Goal: Task Accomplishment & Management: Manage account settings

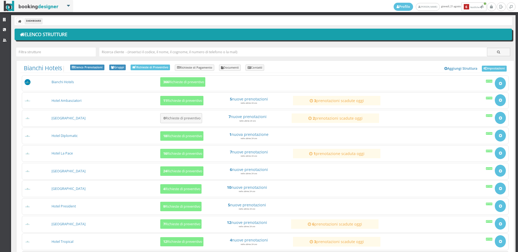
click at [175, 233] on div "Hotel Tropical 12 Richieste di preventivo 4 nuove prenotazioni nelle ultime 24 …" at bounding box center [265, 241] width 487 height 17
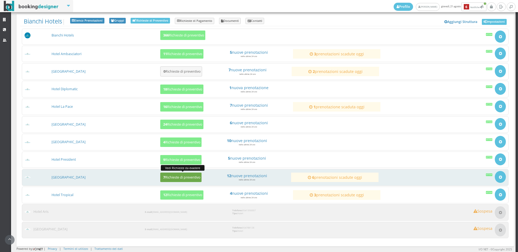
click at [185, 175] on h5 "7 Richieste di preventivo" at bounding box center [181, 177] width 39 height 4
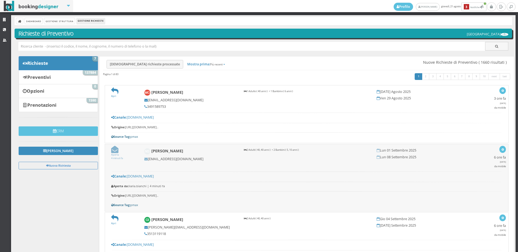
click at [115, 153] on link "Aperta 4 minuti fa" at bounding box center [117, 154] width 12 height 11
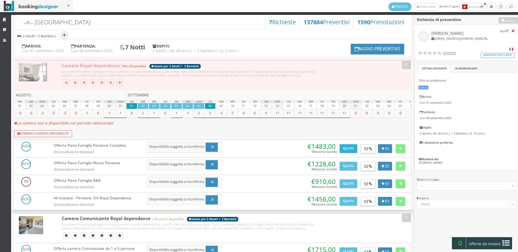
click at [344, 150] on icon at bounding box center [344, 149] width 3 height 4
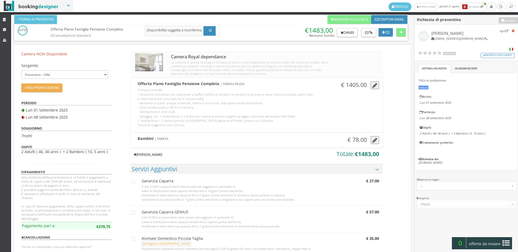
click at [143, 151] on link "Aggiungi Tariffa" at bounding box center [147, 154] width 35 height 9
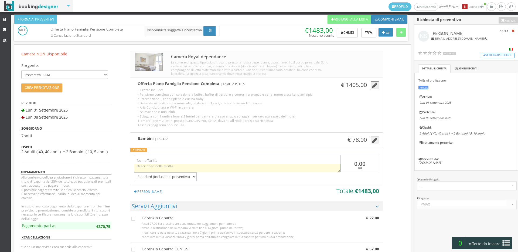
click at [153, 165] on textarea at bounding box center [237, 168] width 207 height 9
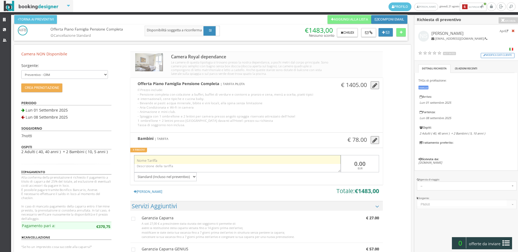
click at [154, 158] on input "text" at bounding box center [237, 159] width 207 height 9
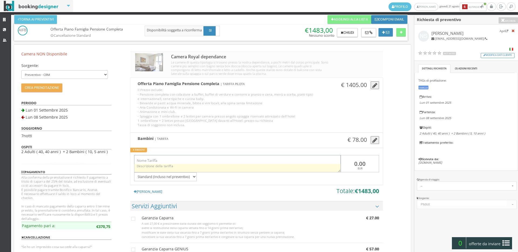
type input "Offerta"
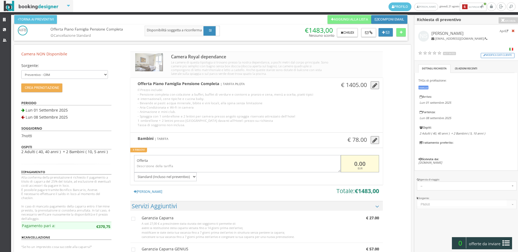
click at [360, 164] on input "0.00" at bounding box center [360, 164] width 38 height 18
drag, startPoint x: 365, startPoint y: 165, endPoint x: 347, endPoint y: 161, distance: 18.2
click at [347, 161] on input "0.00" at bounding box center [360, 164] width 38 height 18
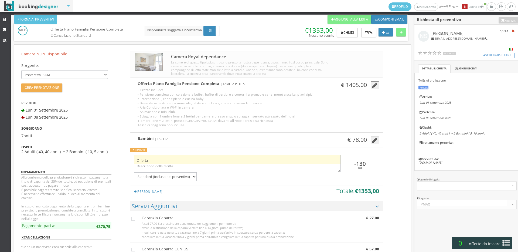
drag, startPoint x: 364, startPoint y: 164, endPoint x: 339, endPoint y: 162, distance: 25.1
click at [339, 162] on div "Offerta -130 EUR Standard (Incluso nel preventivo) Da pagare in loco (no accont…" at bounding box center [256, 166] width 252 height 30
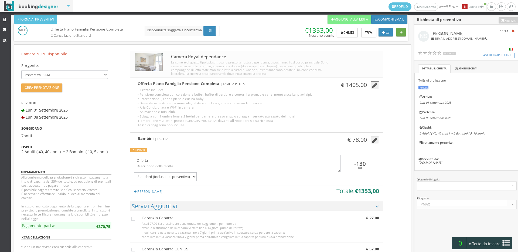
type input "-130"
click at [402, 31] on icon at bounding box center [401, 33] width 3 height 4
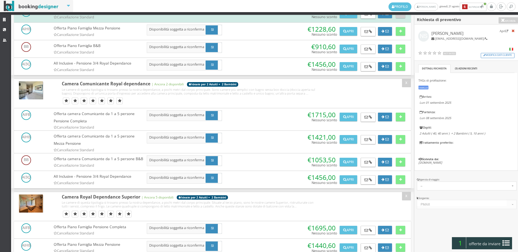
scroll to position [300, 0]
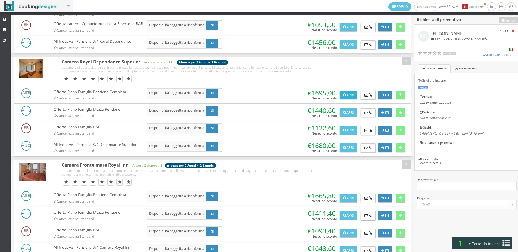
click at [345, 99] on button "Apri" at bounding box center [348, 95] width 17 height 9
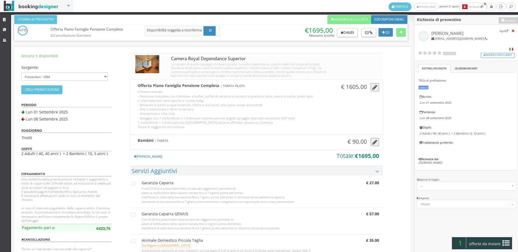
scroll to position [60, 0]
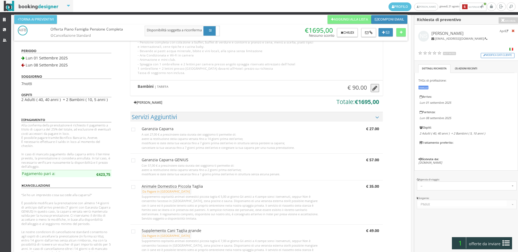
click at [155, 103] on link "[PERSON_NAME]" at bounding box center [147, 102] width 35 height 9
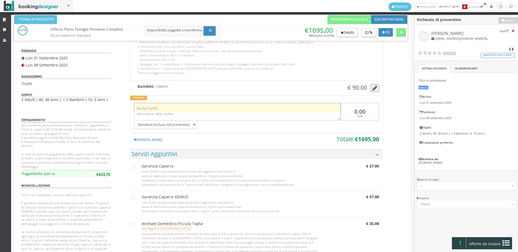
click at [154, 107] on input "text" at bounding box center [237, 107] width 207 height 9
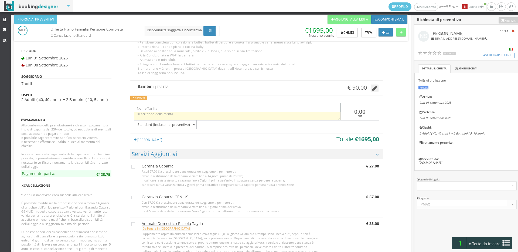
type input "Offerta"
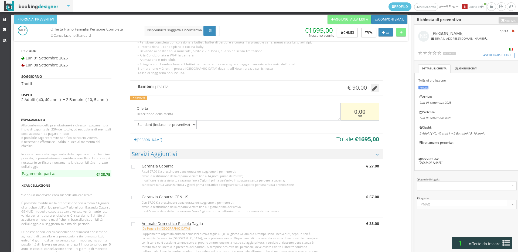
drag, startPoint x: 364, startPoint y: 109, endPoint x: 343, endPoint y: 109, distance: 21.1
click at [343, 109] on input "0.00" at bounding box center [360, 112] width 38 height 18
paste input "-13"
type input "-130"
click at [400, 35] on button at bounding box center [401, 32] width 9 height 9
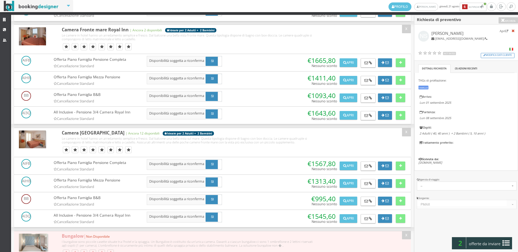
scroll to position [540, 0]
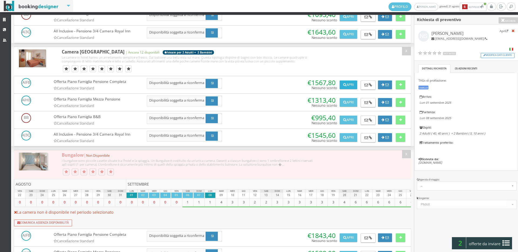
click at [344, 89] on button "Apri" at bounding box center [348, 84] width 17 height 9
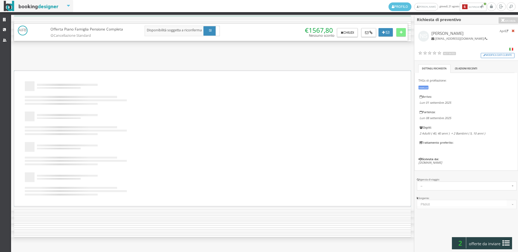
scroll to position [0, 0]
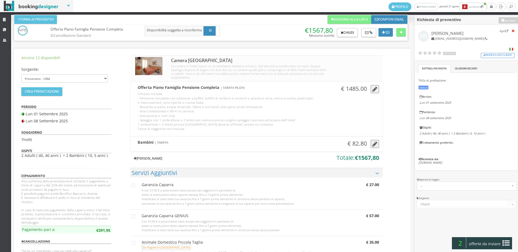
click at [154, 160] on link "Aggiungi Tariffa" at bounding box center [147, 158] width 35 height 9
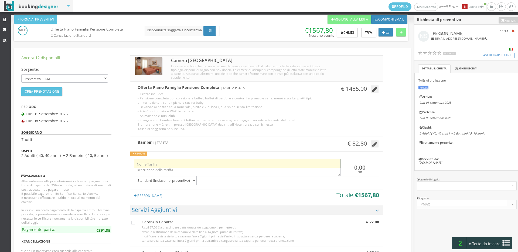
click at [157, 163] on input "text" at bounding box center [237, 163] width 207 height 9
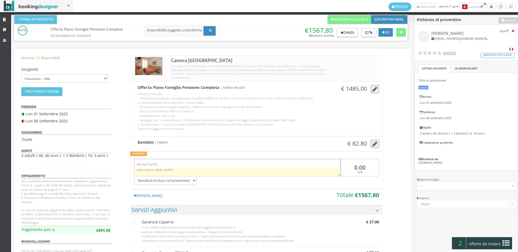
type input "Offerta"
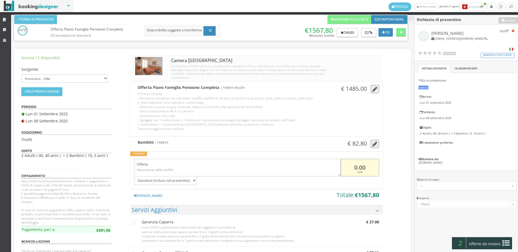
drag, startPoint x: 367, startPoint y: 164, endPoint x: 346, endPoint y: 166, distance: 21.2
click at [346, 166] on input "0.00" at bounding box center [360, 168] width 38 height 18
paste input "-13"
type input "-130"
click at [403, 32] on button at bounding box center [401, 32] width 9 height 9
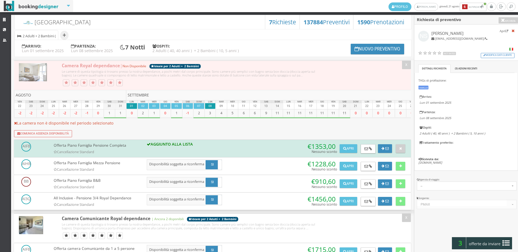
click at [490, 245] on span "offerte da inviare" at bounding box center [485, 243] width 35 height 9
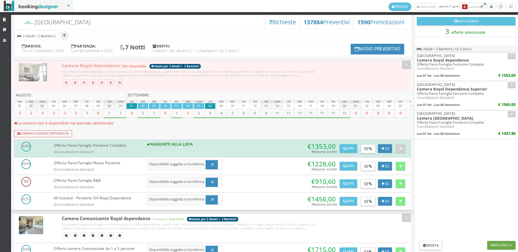
click at [495, 245] on button "Riepilogo >>" at bounding box center [502, 245] width 28 height 9
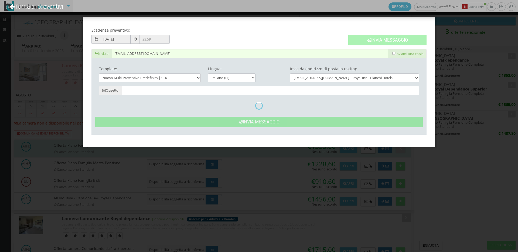
click at [386, 43] on button "Invia Messaggio" at bounding box center [387, 40] width 78 height 11
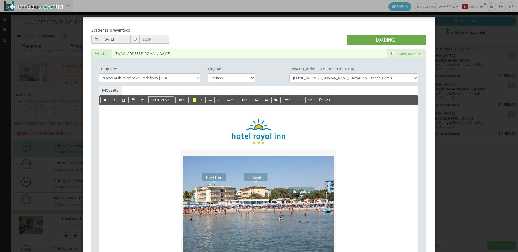
type input "Nuovo Preventivo - Nihal Sahinbay dal 01/09/2025 al 08/09/2025"
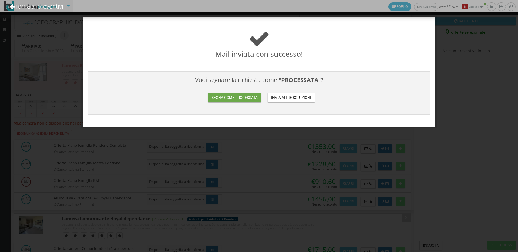
click at [251, 94] on button "Segna come processata" at bounding box center [234, 97] width 53 height 9
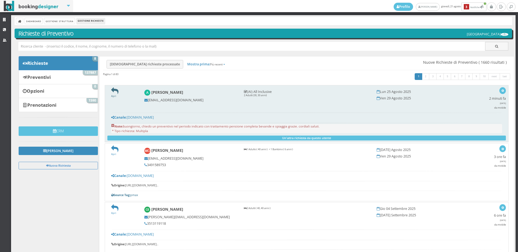
click at [114, 93] on icon at bounding box center [114, 90] width 7 height 7
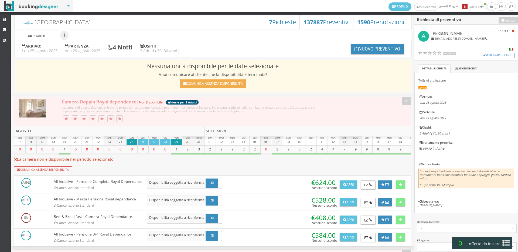
click at [46, 36] on li "Sistemazione | 2 Adulti" at bounding box center [37, 35] width 44 height 11
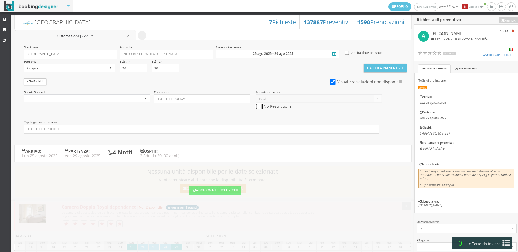
drag, startPoint x: 257, startPoint y: 106, endPoint x: 257, endPoint y: 93, distance: 13.0
click at [257, 106] on input "checkbox" at bounding box center [259, 107] width 7 height 6
checkbox input "true"
click at [258, 51] on input "25 ago 2025 - 29 ago 2025" at bounding box center [277, 54] width 123 height 8
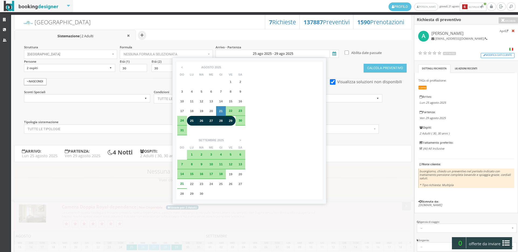
click at [221, 119] on span "28" at bounding box center [221, 121] width 4 height 4
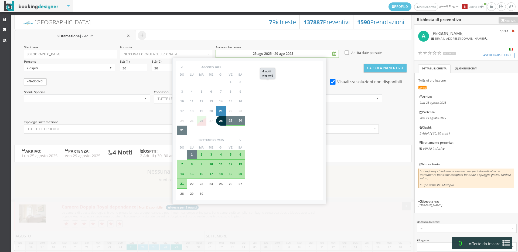
click at [197, 150] on div "1" at bounding box center [192, 155] width 10 height 10
type input "28 ago 2025 - 01 set 2025"
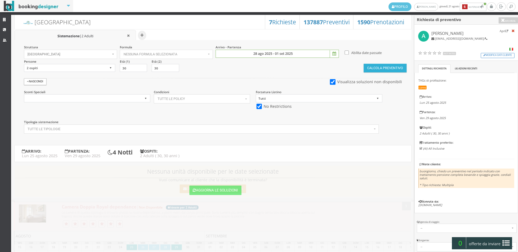
click at [386, 70] on button "Calcola Preventivo" at bounding box center [385, 68] width 43 height 9
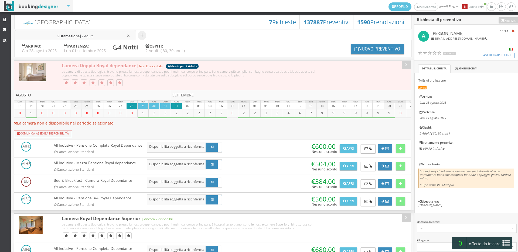
scroll to position [90, 0]
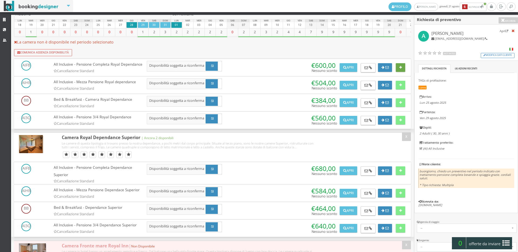
click at [396, 69] on button at bounding box center [400, 67] width 9 height 9
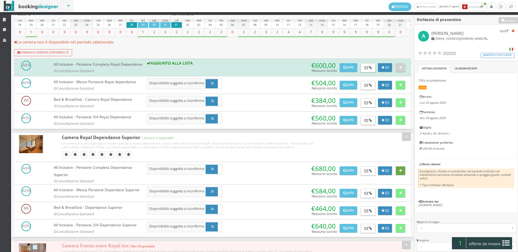
click at [398, 175] on button at bounding box center [400, 170] width 9 height 9
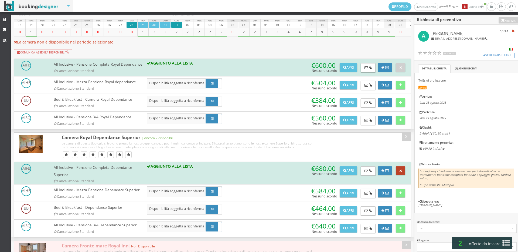
click at [404, 175] on button at bounding box center [400, 170] width 9 height 9
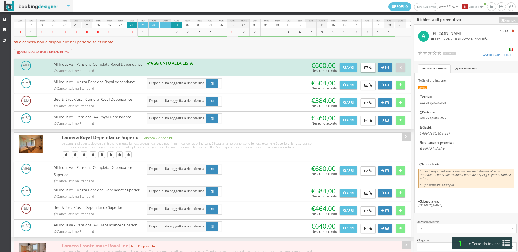
click at [501, 245] on span "offerte da inviare" at bounding box center [485, 243] width 35 height 9
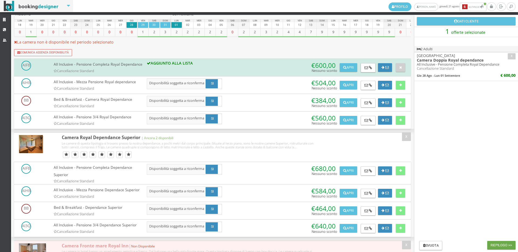
click at [502, 245] on button "Riepilogo >>" at bounding box center [502, 245] width 28 height 9
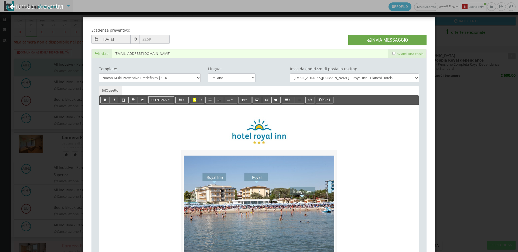
type input "Nuovo Preventivo - Andrea dal 28/08/2025 al 01/09/2025"
click at [380, 39] on button "Invia Messaggio" at bounding box center [387, 40] width 78 height 11
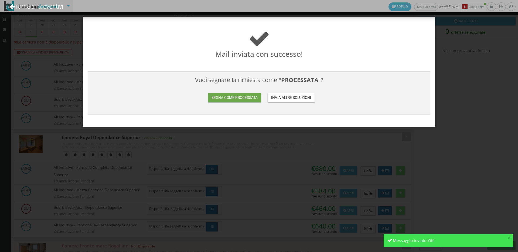
click at [229, 95] on button "Segna come processata" at bounding box center [234, 97] width 53 height 9
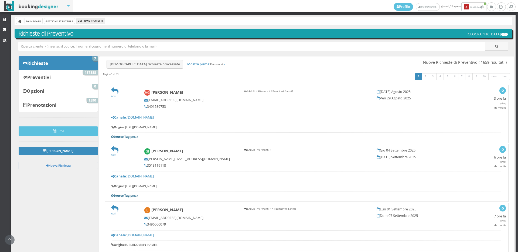
scroll to position [90, 0]
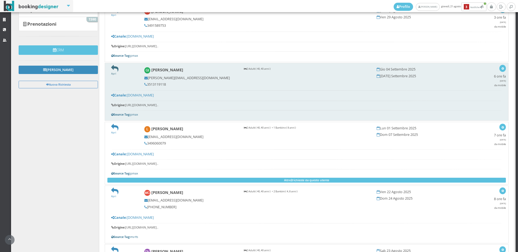
click at [111, 72] on link "Apri" at bounding box center [114, 71] width 7 height 7
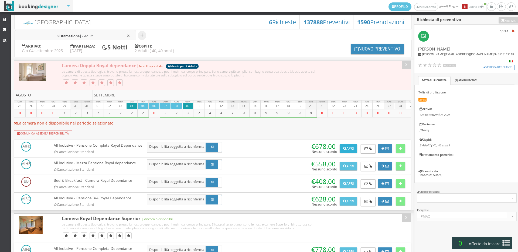
click at [344, 149] on icon at bounding box center [344, 149] width 3 height 4
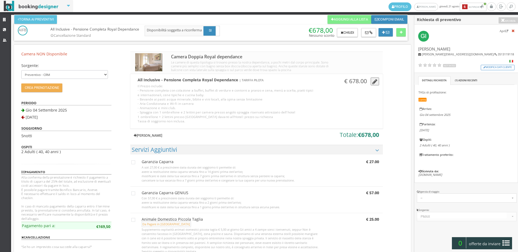
click at [155, 134] on link "[PERSON_NAME]" at bounding box center [147, 135] width 35 height 9
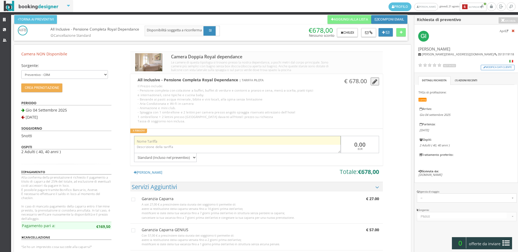
click at [156, 139] on input "text" at bounding box center [237, 140] width 207 height 9
type input "Offerta"
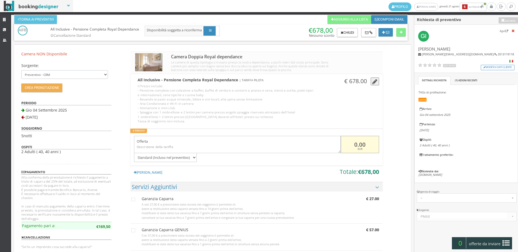
drag, startPoint x: 372, startPoint y: 141, endPoint x: 352, endPoint y: 146, distance: 20.5
click at [354, 145] on input "0.00" at bounding box center [360, 145] width 38 height 18
click at [351, 146] on input "0.00" at bounding box center [360, 145] width 38 height 18
click at [357, 140] on input "80" at bounding box center [360, 145] width 38 height 18
drag, startPoint x: 370, startPoint y: 143, endPoint x: 343, endPoint y: 141, distance: 26.5
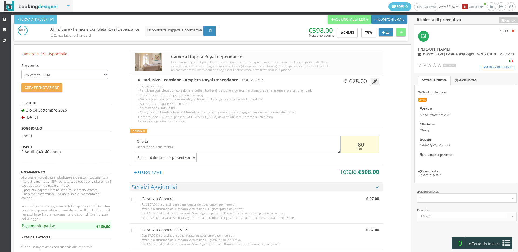
click at [343, 141] on input "-80" at bounding box center [360, 145] width 38 height 18
type input "-80"
click at [400, 31] on icon at bounding box center [401, 33] width 3 height 4
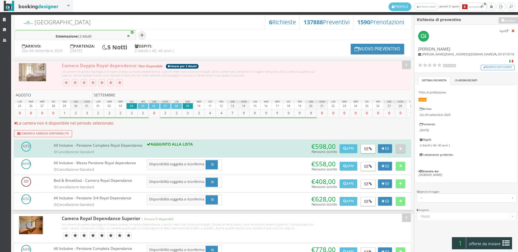
scroll to position [120, 0]
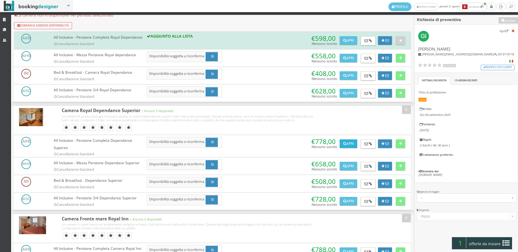
click at [353, 148] on button "Apri" at bounding box center [348, 143] width 17 height 9
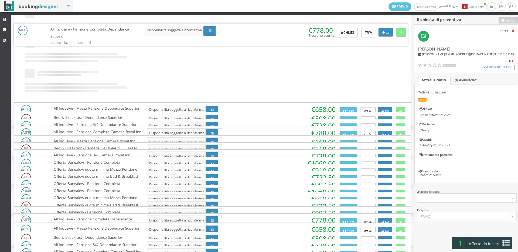
scroll to position [0, 0]
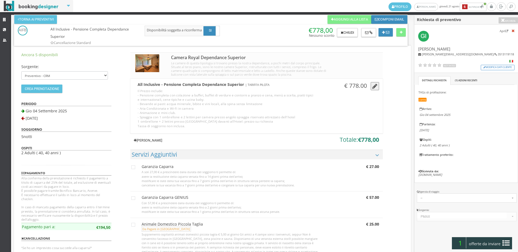
click at [157, 137] on link "Aggiungi Tariffa" at bounding box center [147, 140] width 35 height 9
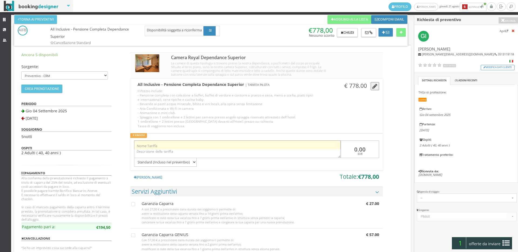
click at [163, 147] on input "text" at bounding box center [237, 144] width 207 height 9
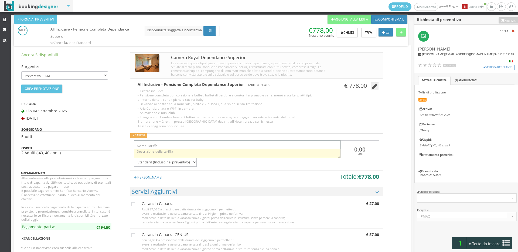
type input "Offerta"
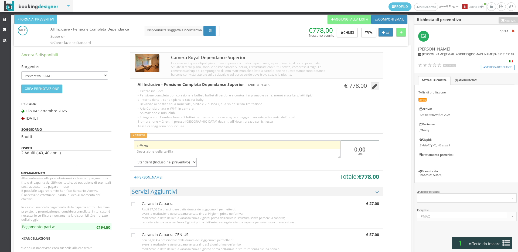
drag, startPoint x: 364, startPoint y: 148, endPoint x: 333, endPoint y: 148, distance: 30.8
click at [333, 148] on div "Offerta 0.00 EUR Standard (Incluso nel preventivo) Da pagare in loco (no accont…" at bounding box center [256, 152] width 252 height 30
paste input "-8"
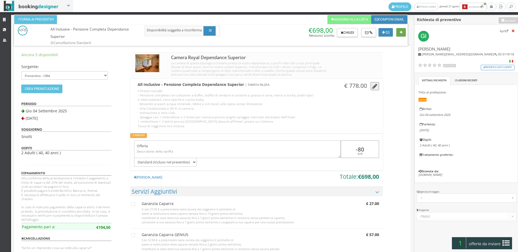
type input "-80"
click at [401, 31] on icon at bounding box center [401, 33] width 3 height 4
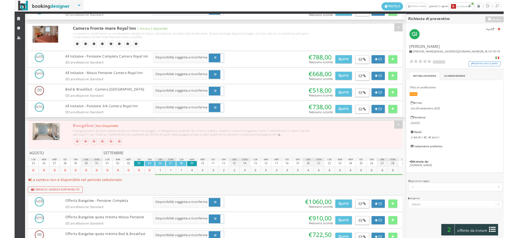
scroll to position [390, 0]
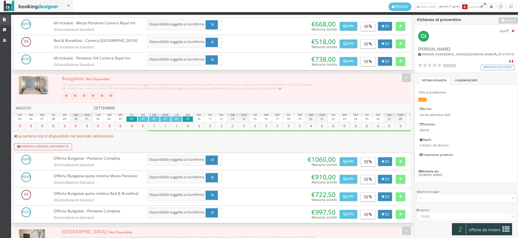
click at [5, 21] on icon at bounding box center [5, 20] width 4 height 4
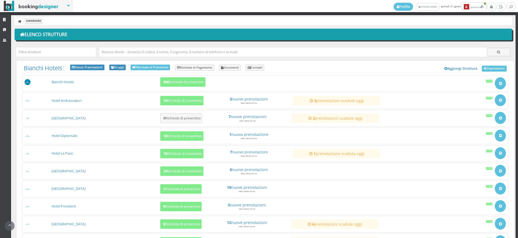
scroll to position [67, 0]
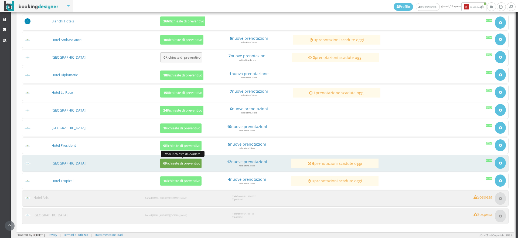
click at [163, 161] on b "6" at bounding box center [164, 163] width 2 height 5
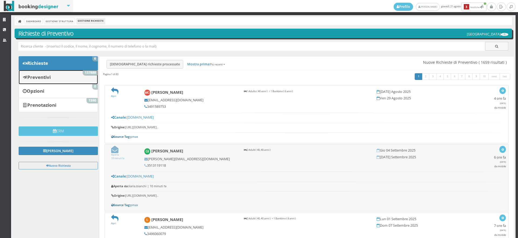
click at [88, 80] on link "Preventivi 137888" at bounding box center [58, 77] width 79 height 14
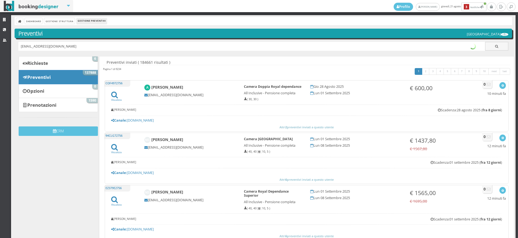
type input "[EMAIL_ADDRESS][DOMAIN_NAME]"
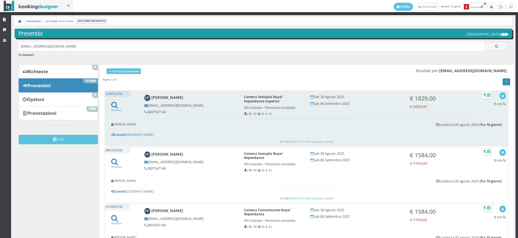
drag, startPoint x: 171, startPoint y: 114, endPoint x: 147, endPoint y: 113, distance: 23.2
click at [147, 113] on h5 "3807547140" at bounding box center [190, 112] width 92 height 4
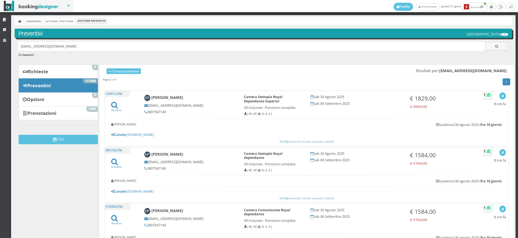
copy h5 "3807547140"
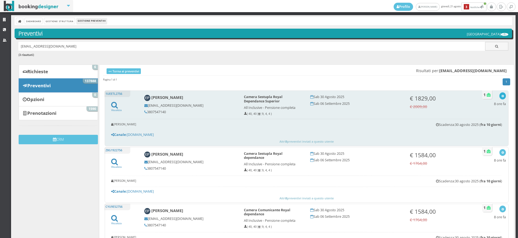
click at [502, 95] on icon "button" at bounding box center [503, 96] width 3 height 3
click at [480, 122] on link "Visualizza sul sito" at bounding box center [485, 122] width 42 height 6
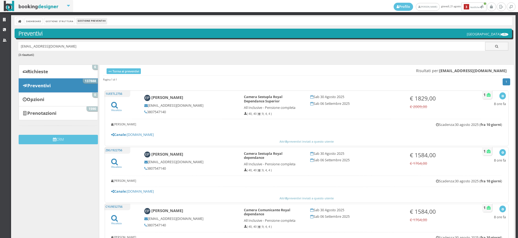
click at [65, 63] on div "[EMAIL_ADDRESS][DOMAIN_NAME] ( 3 risultati )" at bounding box center [264, 52] width 498 height 21
click at [65, 64] on div "Dashboard Gestione Struttura Gestione Preventivi Preventivi [GEOGRAPHIC_DATA] […" at bounding box center [263, 148] width 505 height 267
click at [63, 76] on link "Richieste 6" at bounding box center [58, 72] width 79 height 14
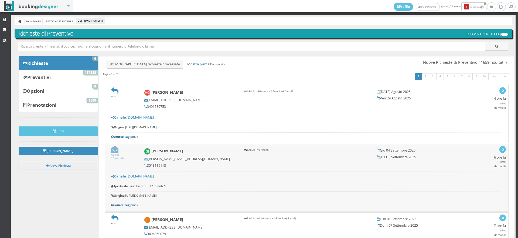
click at [117, 150] on icon at bounding box center [114, 149] width 7 height 7
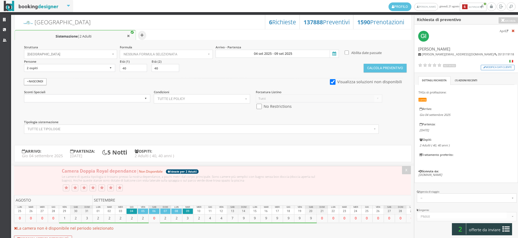
select select
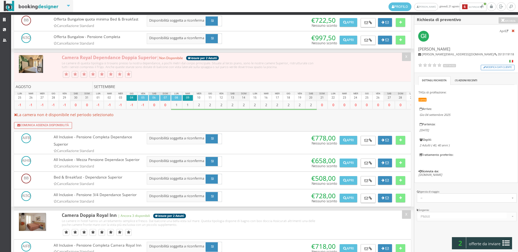
scroll to position [1050, 0]
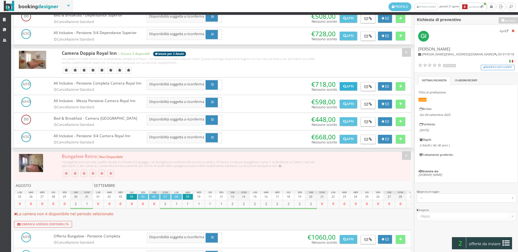
click at [349, 91] on button "Apri" at bounding box center [348, 86] width 17 height 9
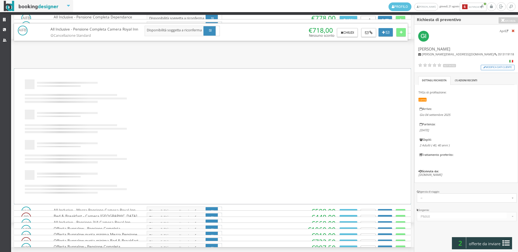
scroll to position [0, 0]
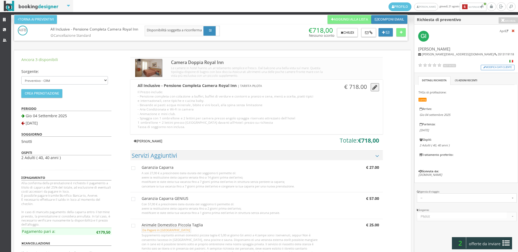
click at [151, 143] on link "Aggiungi Tariffa" at bounding box center [147, 141] width 35 height 9
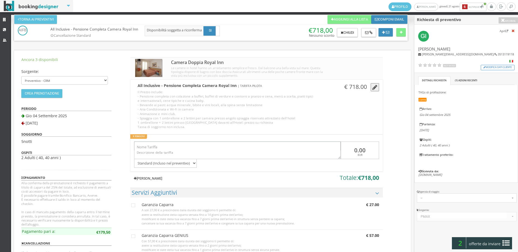
click at [151, 143] on input "text" at bounding box center [237, 145] width 207 height 9
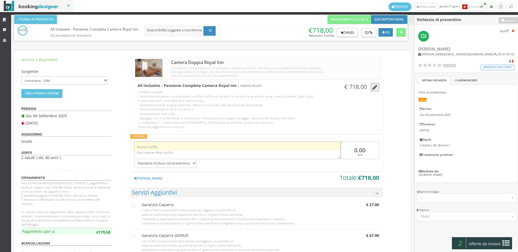
type input "Offerta"
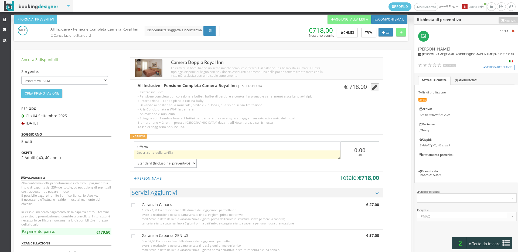
drag, startPoint x: 369, startPoint y: 147, endPoint x: 331, endPoint y: 152, distance: 38.3
click at [331, 152] on div "Offerta 0.00 EUR Standard (Incluso nel preventivo) Da pagare in loco (no accont…" at bounding box center [256, 153] width 252 height 30
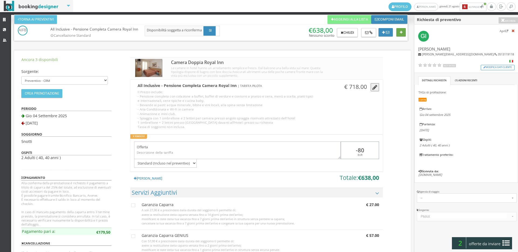
type input "-80"
click at [400, 30] on button at bounding box center [401, 32] width 9 height 9
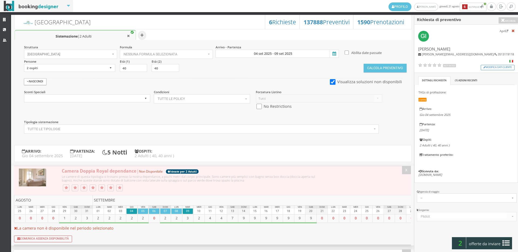
click at [486, 238] on span "offerte da inviare" at bounding box center [485, 243] width 35 height 9
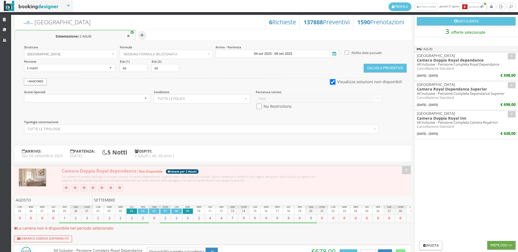
click at [502, 238] on button "Riepilogo >>" at bounding box center [502, 245] width 28 height 9
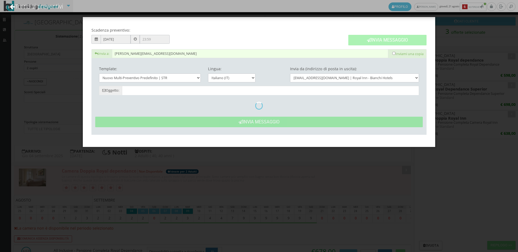
type input "Nuovo Preventivo - Gabriele Iafrate dal 04/09/2025 al 09/09/2025"
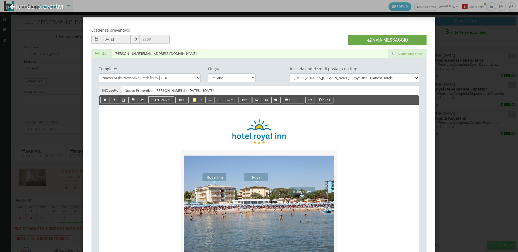
click at [375, 41] on button "Invia Messaggio" at bounding box center [387, 40] width 78 height 11
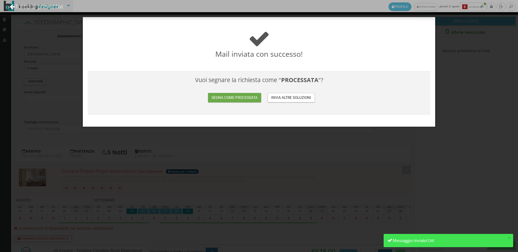
click at [243, 97] on button "Segna come processata" at bounding box center [234, 97] width 53 height 9
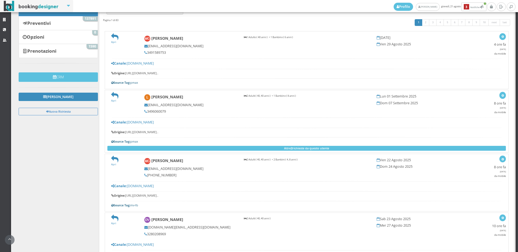
scroll to position [90, 0]
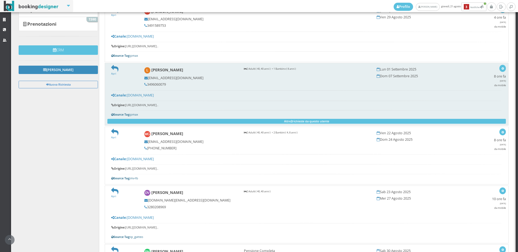
click at [115, 65] on div "Apri [PERSON_NAME] [EMAIL_ADDRESS][DOMAIN_NAME] 3496060079 2 Adulti ( 40, 40 an…" at bounding box center [307, 94] width 404 height 63
click at [115, 66] on icon at bounding box center [114, 68] width 7 height 7
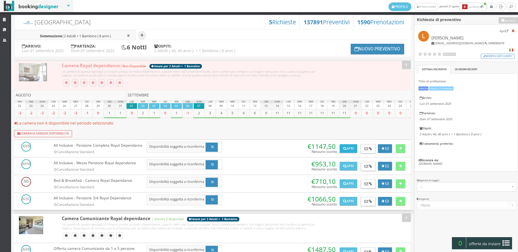
click at [348, 150] on button "Apri" at bounding box center [348, 148] width 17 height 9
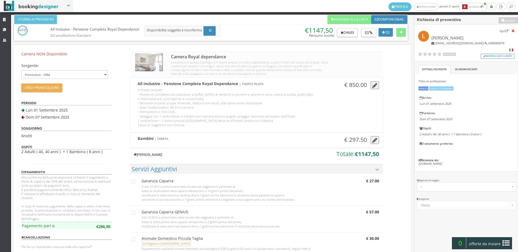
click at [145, 152] on link "[PERSON_NAME]" at bounding box center [147, 154] width 35 height 9
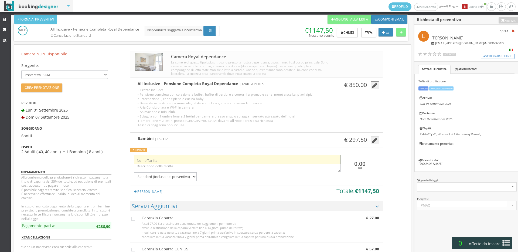
click at [161, 163] on input "text" at bounding box center [237, 159] width 207 height 9
type input "Offerta"
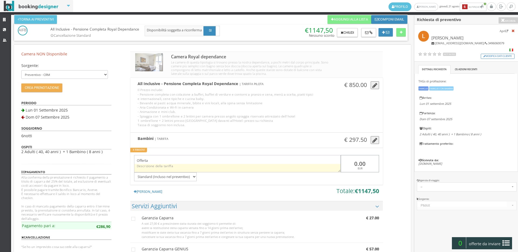
drag, startPoint x: 369, startPoint y: 163, endPoint x: 337, endPoint y: 165, distance: 32.2
click at [337, 165] on div "Offerta 0.00 EUR Standard (Incluso nel preventivo) Da pagare in loco (no accont…" at bounding box center [256, 166] width 252 height 30
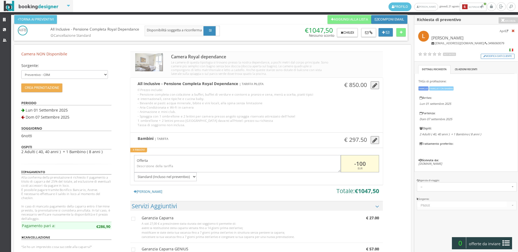
drag, startPoint x: 370, startPoint y: 160, endPoint x: 348, endPoint y: 160, distance: 21.9
click at [348, 160] on input "-100" at bounding box center [360, 164] width 38 height 18
type input "-100"
click at [397, 33] on button at bounding box center [401, 32] width 9 height 9
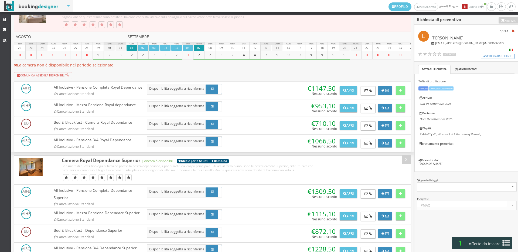
scroll to position [480, 0]
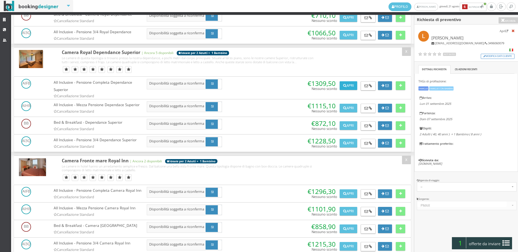
click at [355, 90] on button "Apri" at bounding box center [348, 85] width 17 height 9
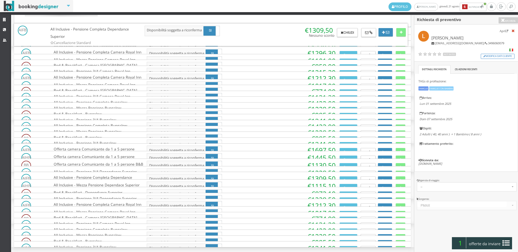
scroll to position [0, 0]
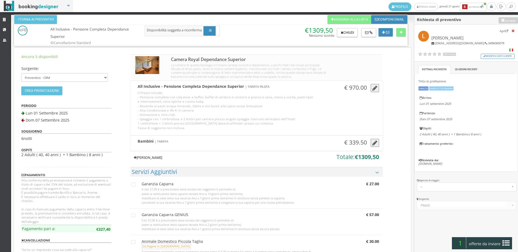
click at [150, 154] on link "Aggiungi Tariffa" at bounding box center [147, 157] width 35 height 9
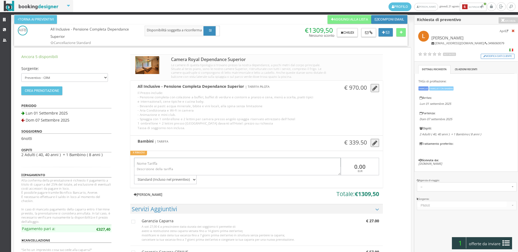
click at [159, 165] on input "text" at bounding box center [237, 162] width 207 height 9
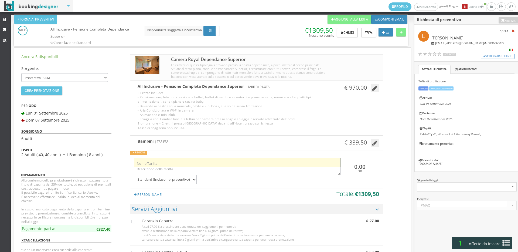
type input "Offerta"
drag, startPoint x: 364, startPoint y: 163, endPoint x: 337, endPoint y: 161, distance: 27.3
click at [337, 161] on div "Offerta 0.00 EUR Standard (Incluso nel preventivo) Da pagare in loco (no accont…" at bounding box center [256, 169] width 252 height 30
paste input "-1"
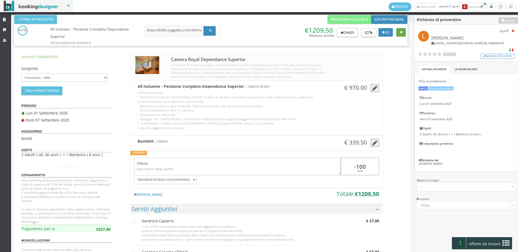
type input "-100"
click at [401, 32] on icon at bounding box center [401, 33] width 3 height 4
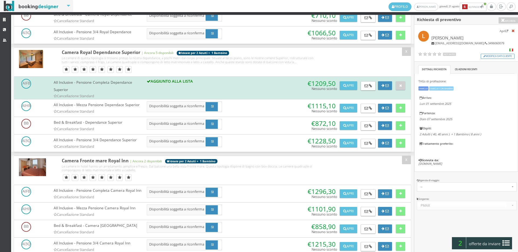
scroll to position [660, 0]
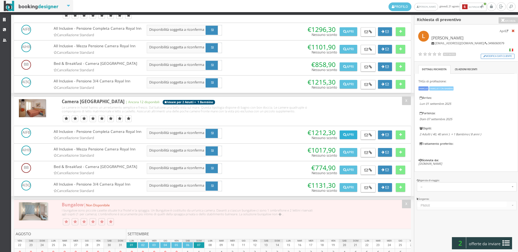
click at [344, 139] on button "Apri" at bounding box center [348, 134] width 17 height 9
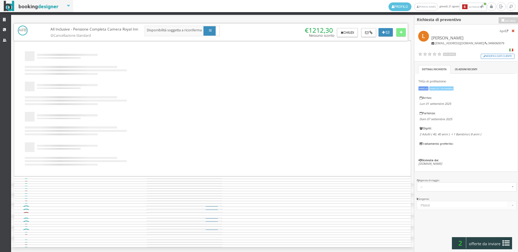
scroll to position [0, 0]
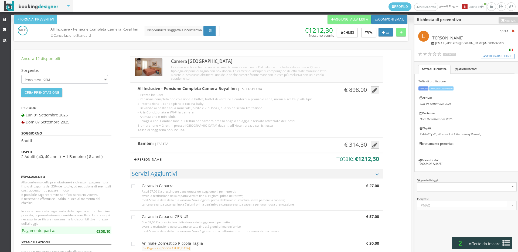
click at [145, 156] on link "Aggiungi Tariffa" at bounding box center [147, 159] width 35 height 9
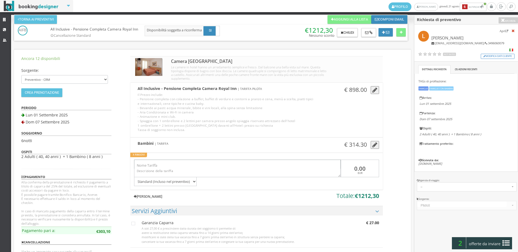
click at [155, 168] on input "text" at bounding box center [237, 164] width 207 height 9
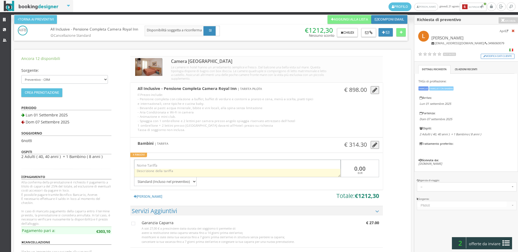
type input "Offerta"
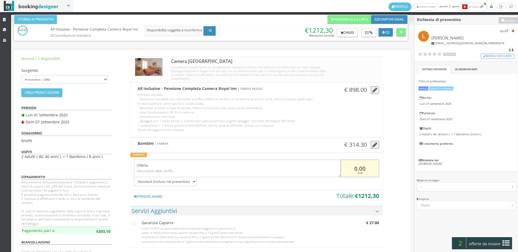
drag, startPoint x: 369, startPoint y: 168, endPoint x: 359, endPoint y: 166, distance: 10.4
click at [359, 166] on input "0.00" at bounding box center [360, 169] width 38 height 18
paste input "-1"
click at [356, 168] on input "0.-100" at bounding box center [360, 169] width 38 height 18
type input "-100"
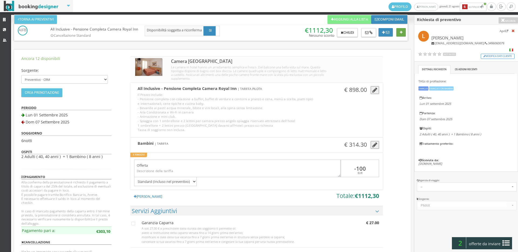
click at [401, 34] on icon at bounding box center [401, 33] width 3 height 4
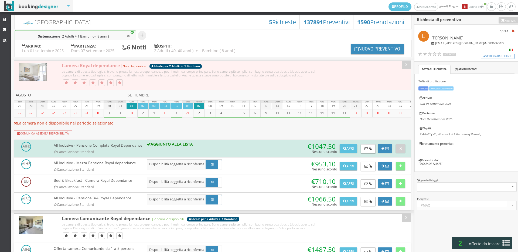
click at [494, 243] on span "offerte da inviare" at bounding box center [485, 243] width 35 height 9
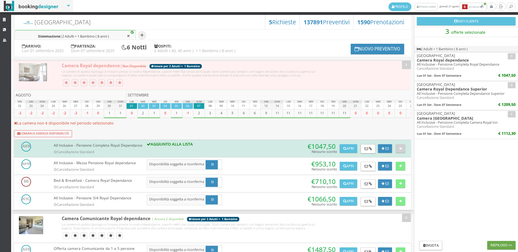
click at [501, 244] on button "Riepilogo >>" at bounding box center [502, 245] width 28 height 9
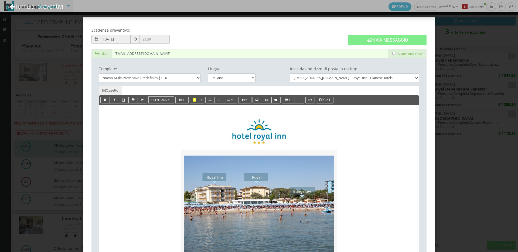
type input "Nuovo Preventivo - Letizia Bianchi dal 01/09/2025 al 07/09/2025"
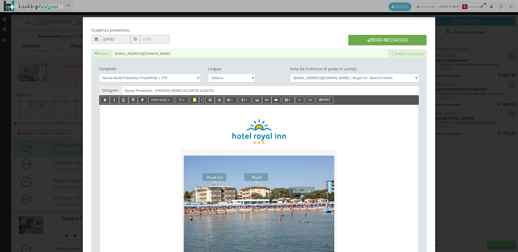
click at [384, 43] on button "Invia Messaggio" at bounding box center [387, 40] width 78 height 11
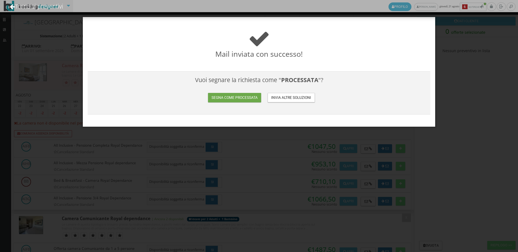
click at [239, 99] on button "Segna come processata" at bounding box center [234, 97] width 53 height 9
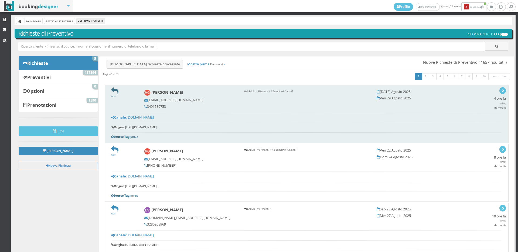
click at [113, 88] on icon at bounding box center [114, 90] width 7 height 7
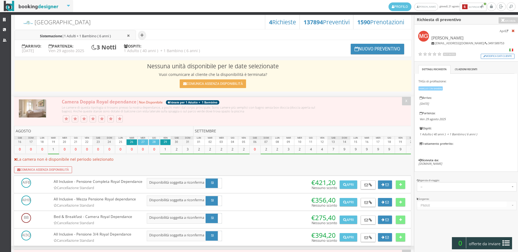
click at [98, 34] on span "1 Adulti + 1 Bambino ( 6 anni )" at bounding box center [87, 36] width 47 height 5
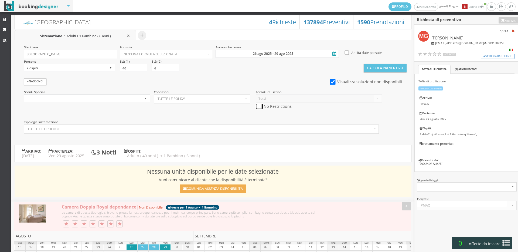
click at [258, 106] on input "checkbox" at bounding box center [259, 107] width 7 height 6
checkbox input "true"
click at [262, 50] on input "26 ago 2025 - 29 ago 2025" at bounding box center [277, 54] width 123 height 8
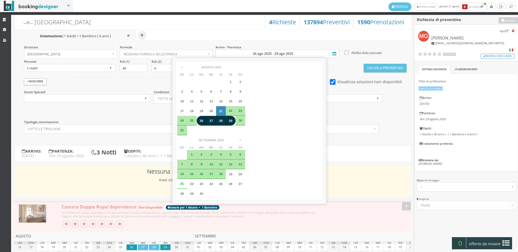
click at [239, 109] on span "23" at bounding box center [241, 111] width 4 height 4
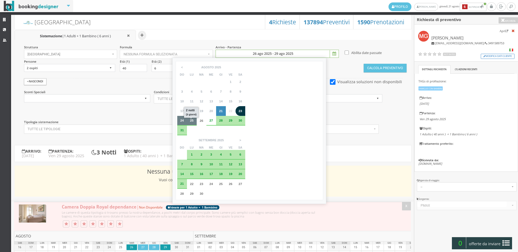
click at [193, 123] on div "25" at bounding box center [192, 121] width 10 height 10
type input "23 ago 2025 - 25 ago 2025"
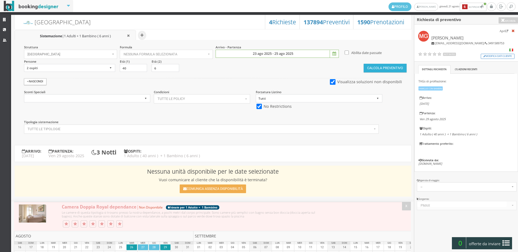
click at [370, 68] on button "Calcola Preventivo" at bounding box center [385, 68] width 43 height 9
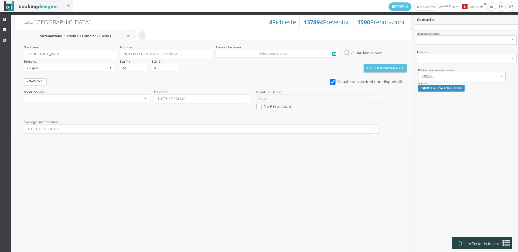
select select
click at [4, 23] on link "Strutture" at bounding box center [5, 20] width 11 height 10
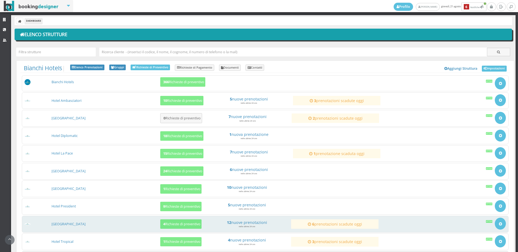
scroll to position [52, 0]
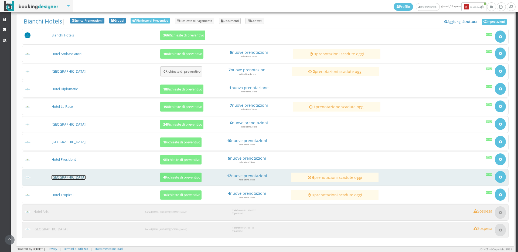
click at [62, 179] on link "[GEOGRAPHIC_DATA]" at bounding box center [69, 177] width 34 height 5
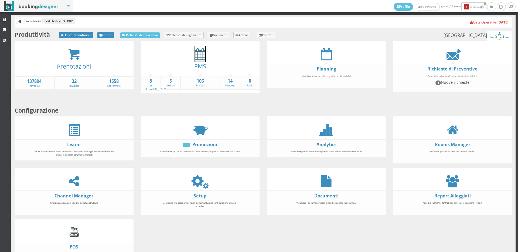
click at [204, 46] on link at bounding box center [200, 54] width 11 height 16
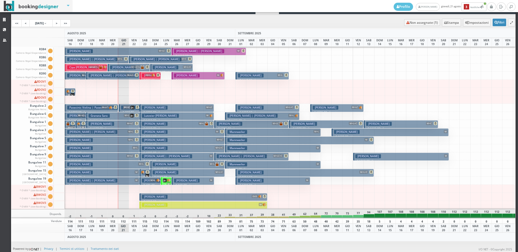
scroll to position [658, 0]
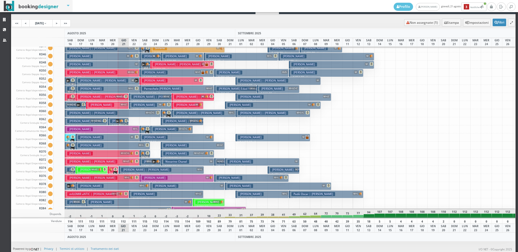
drag, startPoint x: 117, startPoint y: 120, endPoint x: 144, endPoint y: 131, distance: 28.6
click at [117, 120] on icon at bounding box center [118, 121] width 4 height 4
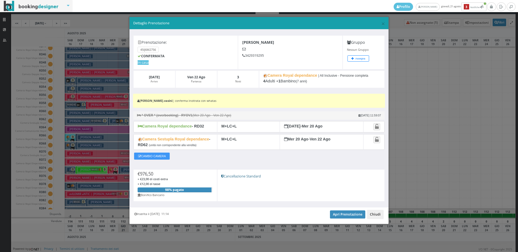
click at [380, 212] on button "Chiudi" at bounding box center [375, 214] width 17 height 9
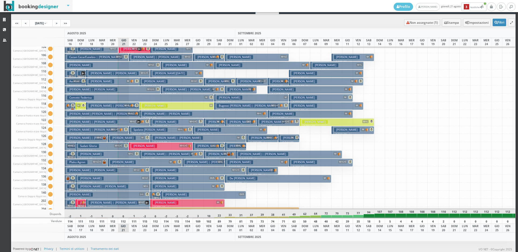
scroll to position [0, 0]
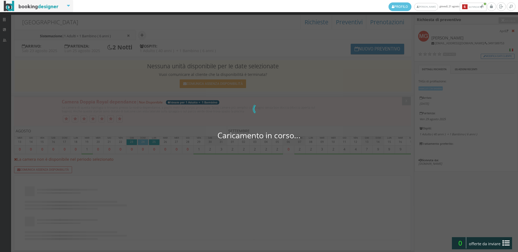
scroll to position [220, 0]
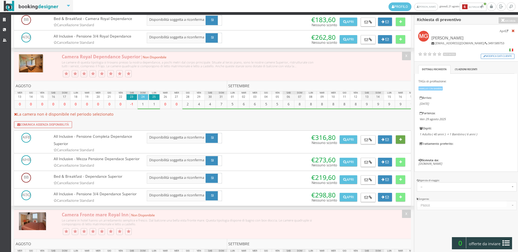
click at [402, 144] on button at bounding box center [400, 139] width 9 height 9
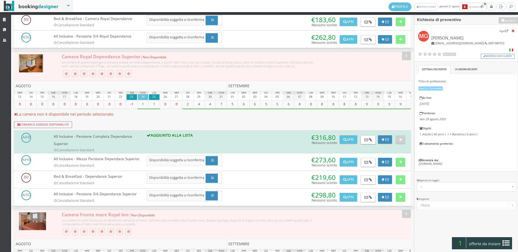
click at [487, 237] on div "1 offerte da inviare" at bounding box center [482, 243] width 60 height 12
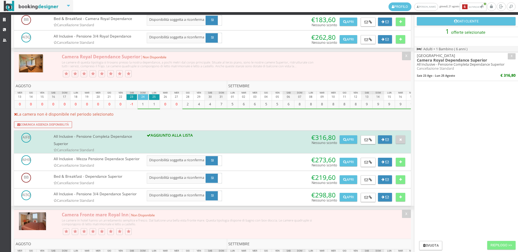
click at [491, 239] on h2 "Svuota Riepilogo >>" at bounding box center [467, 245] width 104 height 14
click at [509, 242] on button "Riepilogo >>" at bounding box center [502, 245] width 28 height 9
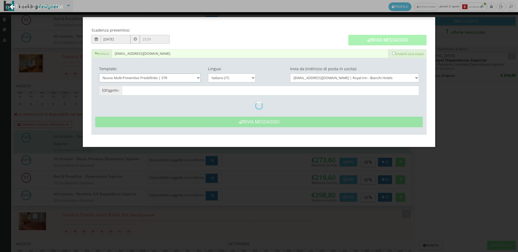
click at [134, 79] on select "Nuovo Multi-Preventivo Predefinito | STR Date Alternative - Nuovo Multi-Prevent…" at bounding box center [150, 77] width 102 height 9
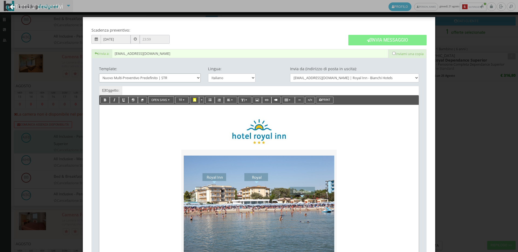
type input "Nuovo Preventivo - Marcella Galeazzi dal 23/08/2025 al 25/08/2025"
select select "3964"
click at [99, 73] on select "Nuovo Multi-Preventivo Predefinito | STR Date Alternative - Nuovo Multi-Prevent…" at bounding box center [150, 77] width 102 height 9
type input "Hotel Royal Inn: Preventivo - Marcella Galeazzi"
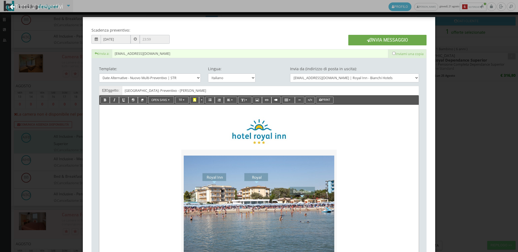
click at [371, 38] on button "Invia Messaggio" at bounding box center [387, 40] width 78 height 11
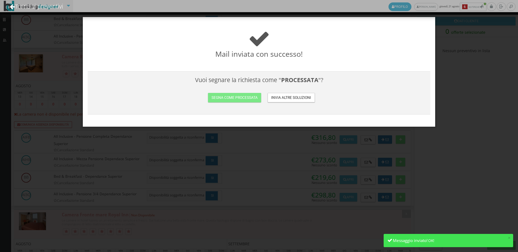
click at [232, 90] on h3 "Vuoi segnare la richiesta come " PROCESSATA "? Segna come processata Invia altr…" at bounding box center [259, 92] width 338 height 33
click at [233, 96] on button "Segna come processata" at bounding box center [234, 97] width 53 height 9
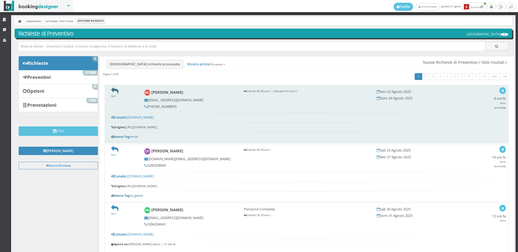
click at [114, 93] on icon at bounding box center [114, 90] width 7 height 7
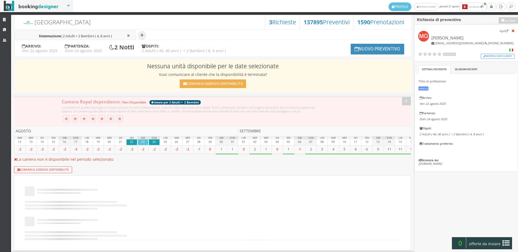
select select
click at [89, 36] on span "2 Adulti + 2 Bambini ( 4, 8 anni )" at bounding box center [87, 36] width 49 height 5
select select
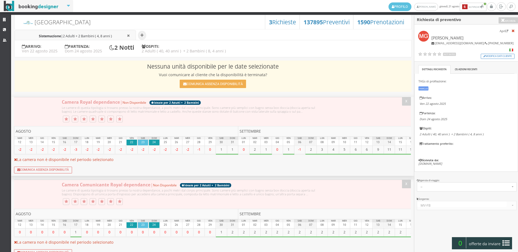
type input "4"
type input "8"
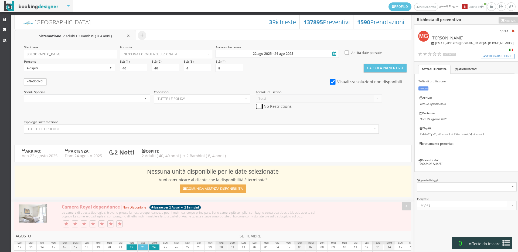
click at [259, 106] on input "checkbox" at bounding box center [259, 107] width 7 height 6
checkbox input "true"
click at [259, 55] on input "22 ago 2025 - 24 ago 2025" at bounding box center [277, 54] width 123 height 8
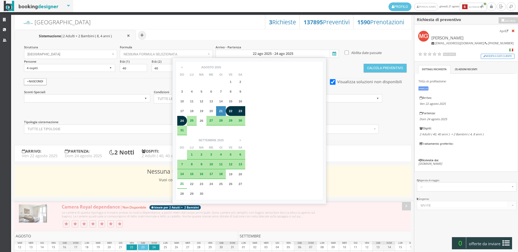
click at [239, 113] on div "23" at bounding box center [241, 111] width 10 height 10
click at [196, 122] on div "25" at bounding box center [192, 121] width 10 height 10
type input "23 ago 2025 - 25 ago 2025"
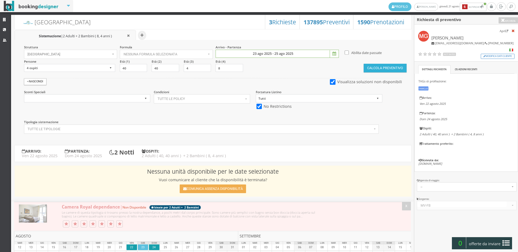
click at [374, 66] on button "Calcola Preventivo" at bounding box center [385, 68] width 43 height 9
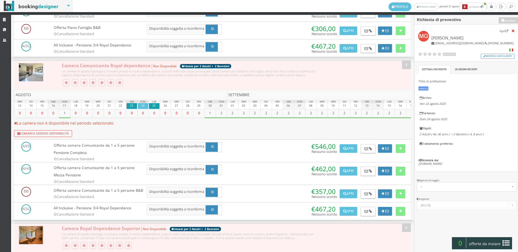
scroll to position [360, 0]
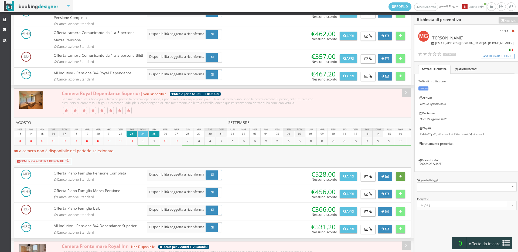
click at [401, 181] on button at bounding box center [400, 176] width 9 height 9
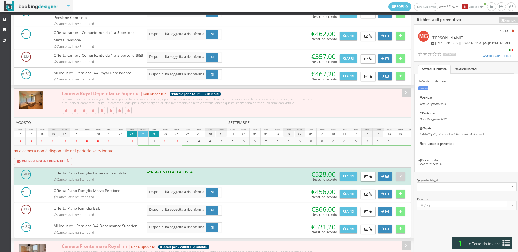
click at [490, 244] on span "offerte da inviare" at bounding box center [485, 243] width 35 height 9
click at [0, 0] on button "Riepilogo >>" at bounding box center [0, 0] width 0 height 0
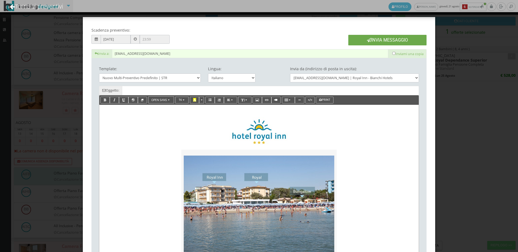
type input "Nuovo Preventivo - Melania Gatto dal 23/08/2025 al 25/08/2025"
click at [371, 36] on button "Invia Messaggio" at bounding box center [387, 40] width 78 height 11
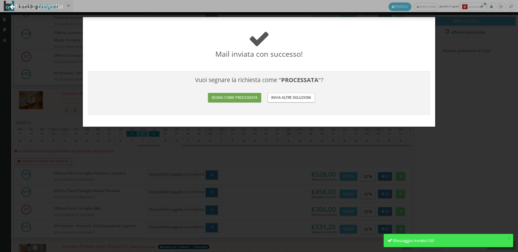
click at [214, 98] on button "Segna come processata" at bounding box center [234, 97] width 53 height 9
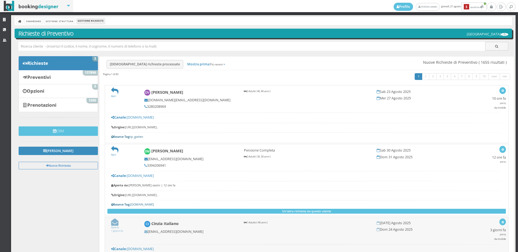
click at [111, 151] on icon at bounding box center [114, 149] width 7 height 7
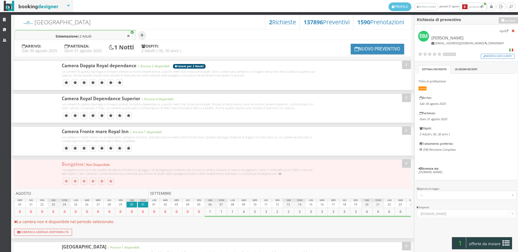
select select
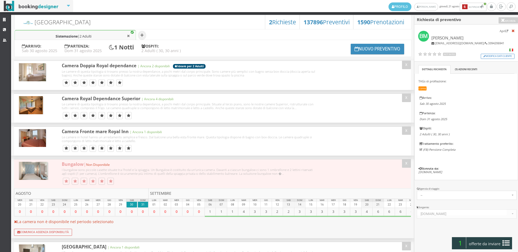
click at [110, 39] on li "Sistemazione | 2 Adulti" at bounding box center [75, 35] width 121 height 11
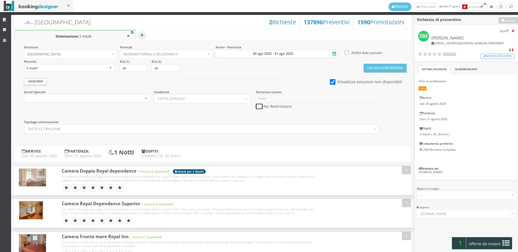
click at [258, 105] on input "checkbox" at bounding box center [259, 107] width 7 height 6
checkbox input "true"
click at [386, 69] on button "Calcola Preventivo" at bounding box center [385, 68] width 43 height 9
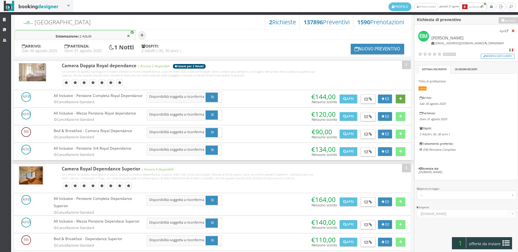
drag, startPoint x: 401, startPoint y: 98, endPoint x: 388, endPoint y: 114, distance: 21.5
click at [401, 98] on button at bounding box center [400, 98] width 9 height 9
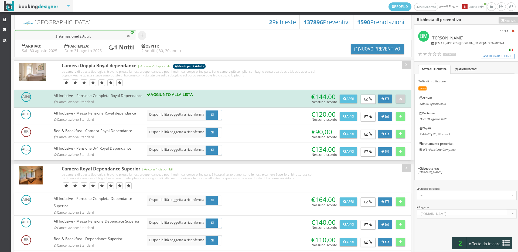
scroll to position [120, 0]
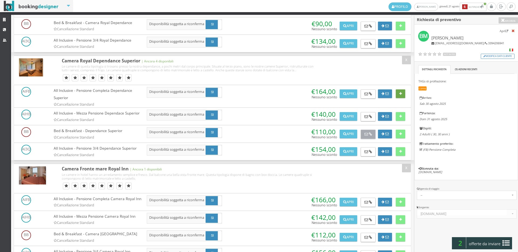
drag, startPoint x: 399, startPoint y: 103, endPoint x: 361, endPoint y: 151, distance: 61.1
click at [400, 96] on icon at bounding box center [401, 94] width 3 height 4
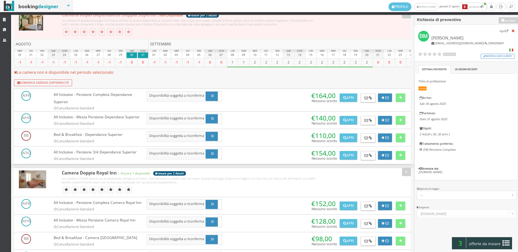
scroll to position [840, 0]
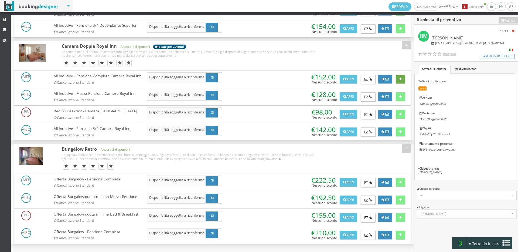
click at [400, 81] on icon at bounding box center [401, 79] width 3 height 4
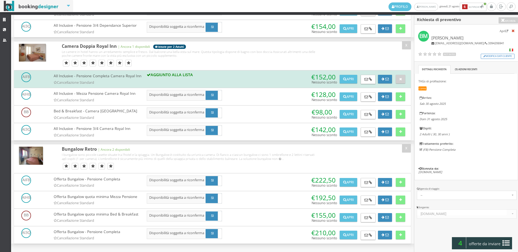
click at [480, 248] on div "4 offerte da inviare" at bounding box center [482, 243] width 60 height 12
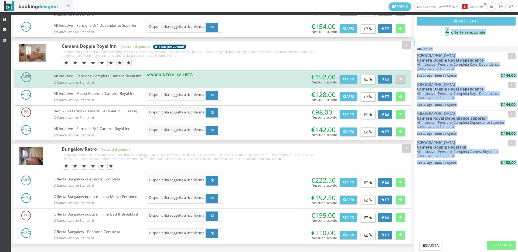
click at [480, 248] on h2 "Svuota Riepilogo >>" at bounding box center [467, 245] width 104 height 14
click at [499, 245] on button "Riepilogo >>" at bounding box center [502, 245] width 28 height 9
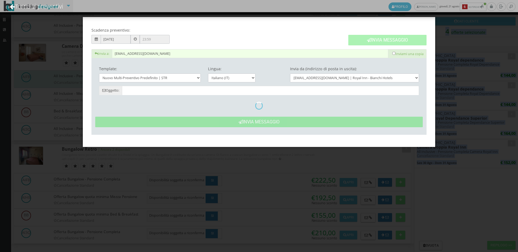
click at [392, 36] on button "Invia Messaggio" at bounding box center [387, 40] width 78 height 11
type input "Nuovo Preventivo - Barbara Montedori dal 30/08/2025 al 31/08/2025"
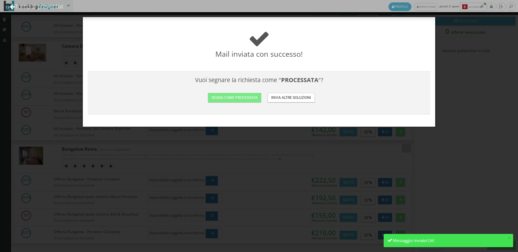
click at [213, 91] on h3 "Vuoi segnare la richiesta come " PROCESSATA "? Segna come processata Invia altr…" at bounding box center [259, 92] width 338 height 33
click at [215, 95] on button "Segna come processata" at bounding box center [234, 97] width 53 height 9
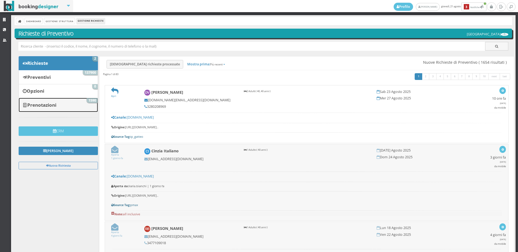
click at [79, 99] on link "Prenotazioni 1590" at bounding box center [58, 105] width 79 height 14
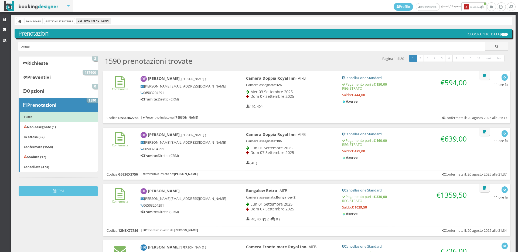
type input "origgi"
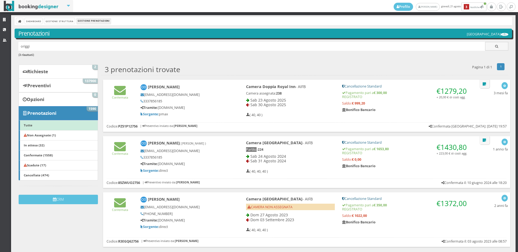
drag, startPoint x: 170, startPoint y: 103, endPoint x: 143, endPoint y: 101, distance: 26.8
click at [143, 101] on h5 "3337856185" at bounding box center [184, 101] width 87 height 4
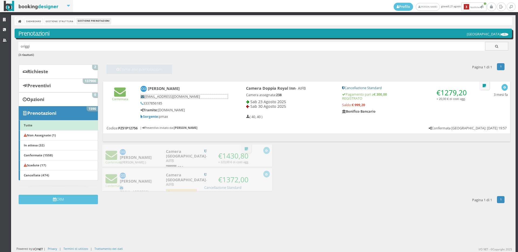
copy h5 "3337856185"
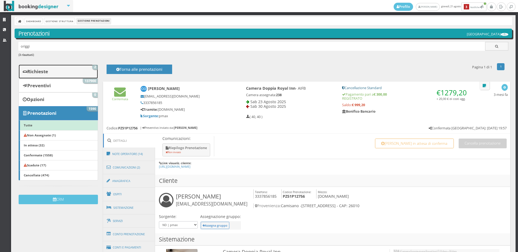
click at [95, 73] on link "Richieste 2" at bounding box center [58, 72] width 79 height 14
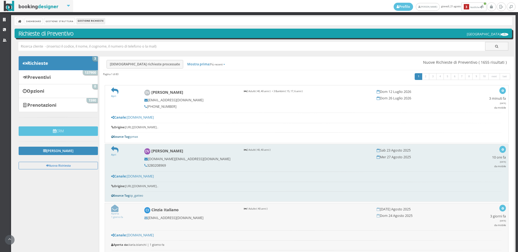
scroll to position [30, 0]
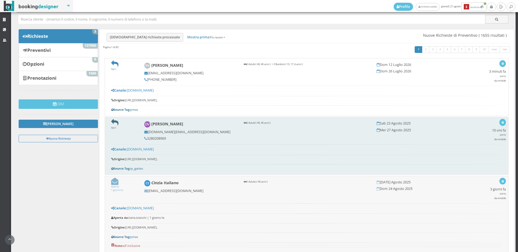
click at [114, 125] on icon at bounding box center [114, 122] width 7 height 7
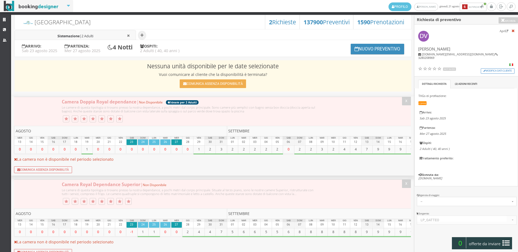
select select
click at [101, 38] on li "Sistemazione | 2 Adulti" at bounding box center [75, 35] width 121 height 11
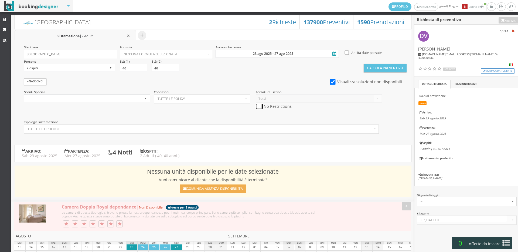
click at [259, 106] on input "checkbox" at bounding box center [259, 107] width 7 height 6
checkbox input "true"
click at [263, 50] on input "23 ago 2025 - 27 ago 2025" at bounding box center [277, 54] width 123 height 8
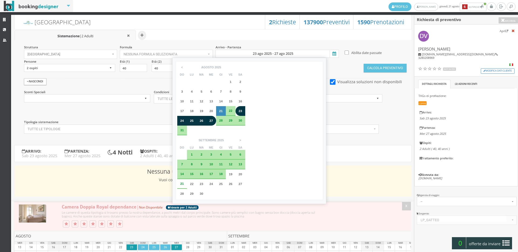
click at [210, 120] on span "27" at bounding box center [211, 121] width 4 height 4
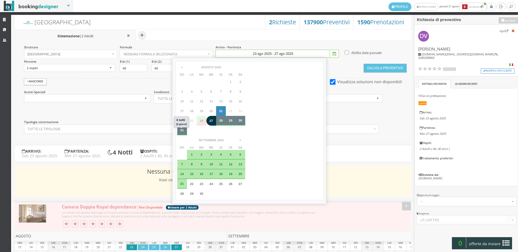
click at [181, 131] on span "31" at bounding box center [182, 130] width 4 height 4
type input "27 ago 2025 - 31 ago 2025"
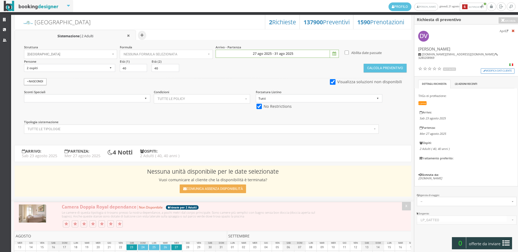
click at [370, 73] on div "Struttura Hotel Royal Inn × Seleziona Bianchi Hotels Bianchi Hotels Hotel Ambas…" at bounding box center [213, 90] width 397 height 100
click at [376, 65] on button "Calcola Preventivo" at bounding box center [385, 68] width 43 height 9
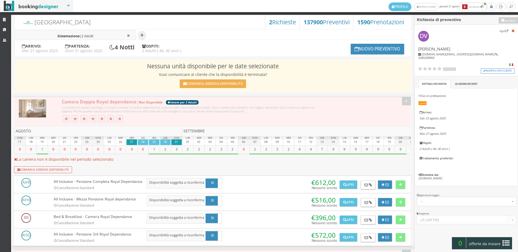
scroll to position [30, 0]
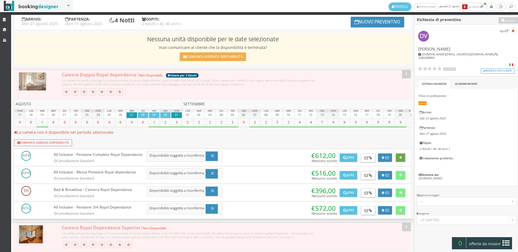
click at [402, 159] on button at bounding box center [400, 157] width 9 height 9
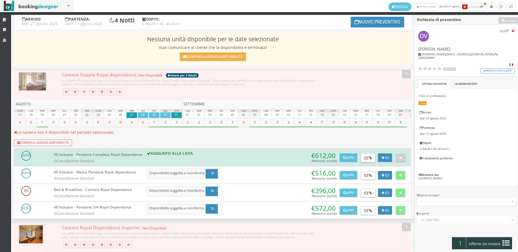
click at [491, 242] on span "offerte da inviare" at bounding box center [485, 243] width 35 height 9
click at [0, 0] on button "Riepilogo >>" at bounding box center [0, 0] width 0 height 0
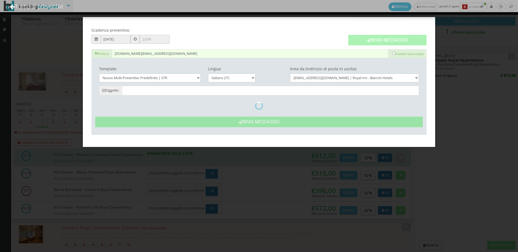
click at [359, 40] on button "Invia Messaggio" at bounding box center [387, 40] width 78 height 11
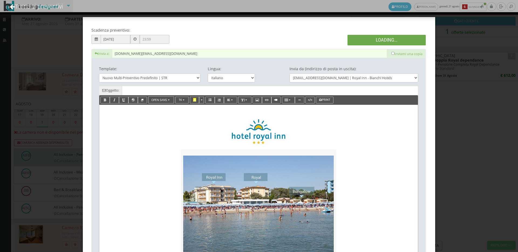
type input "Nuovo Preventivo - Donata Viola dal 27/08/2025 al 31/08/2025"
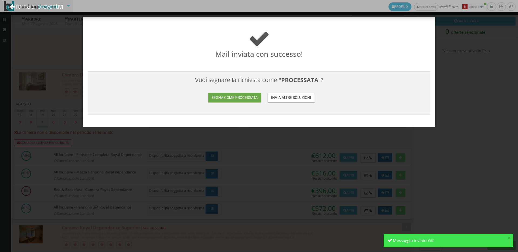
click at [244, 94] on button "Segna come processata" at bounding box center [234, 97] width 53 height 9
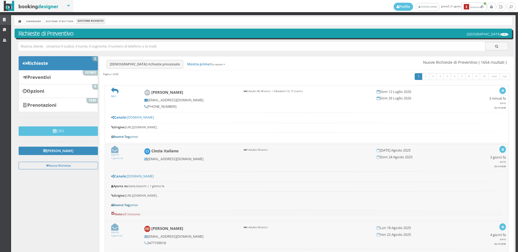
click at [6, 19] on icon at bounding box center [5, 20] width 4 height 4
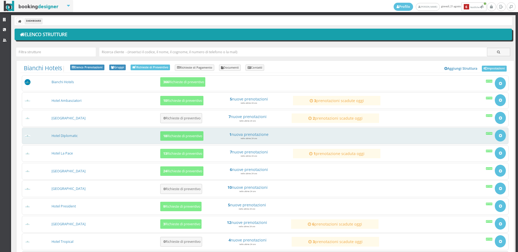
scroll to position [52, 0]
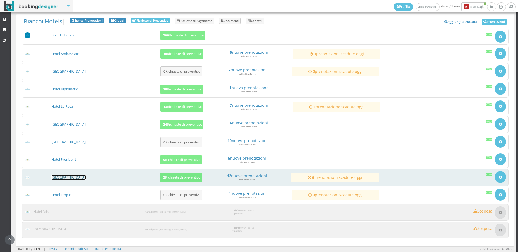
click at [65, 176] on link "[GEOGRAPHIC_DATA]" at bounding box center [69, 177] width 34 height 5
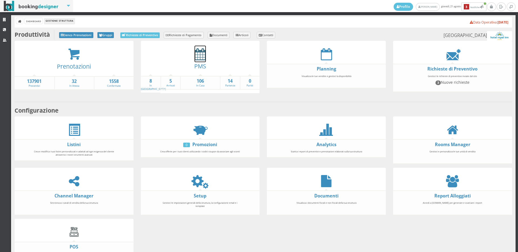
click at [198, 56] on icon at bounding box center [200, 54] width 11 height 12
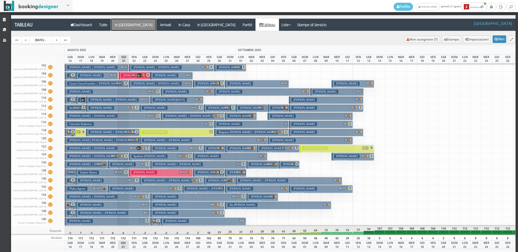
click at [121, 26] on a=pms-arrival-reservations"] "In [GEOGRAPHIC_DATA]" at bounding box center [133, 25] width 45 height 12
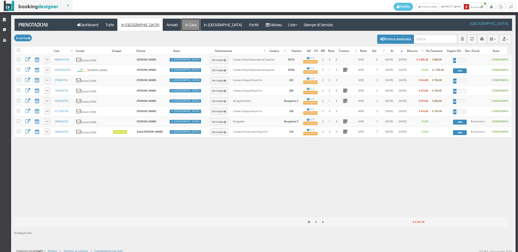
click at [181, 28] on link "In Casa" at bounding box center [190, 25] width 19 height 12
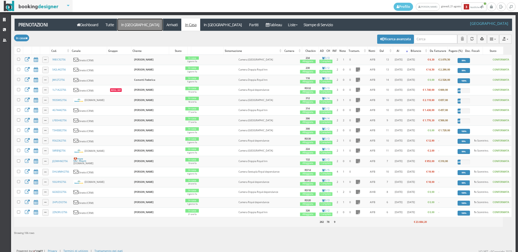
click at [127, 24] on link "In [GEOGRAPHIC_DATA]" at bounding box center [139, 25] width 45 height 12
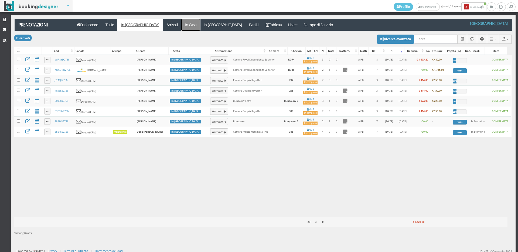
click at [181, 24] on link "In Casa" at bounding box center [190, 25] width 19 height 12
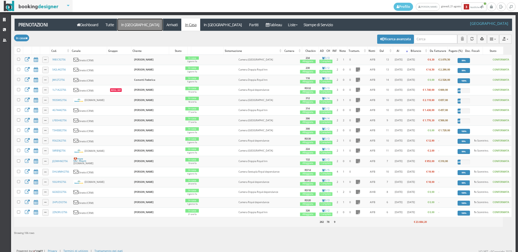
click at [135, 21] on link "In [GEOGRAPHIC_DATA]" at bounding box center [139, 25] width 45 height 12
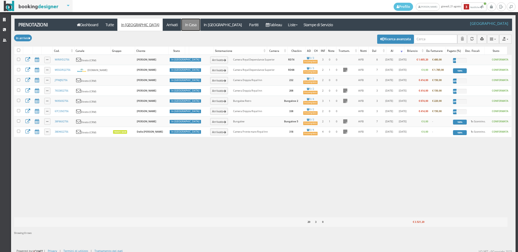
click at [181, 26] on link "In Casa" at bounding box center [190, 25] width 19 height 12
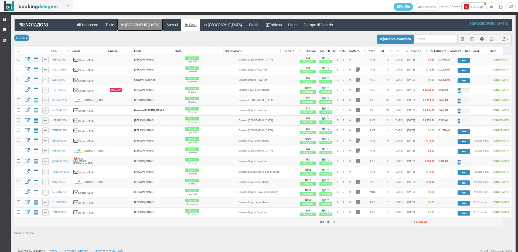
click at [128, 27] on link "In [GEOGRAPHIC_DATA]" at bounding box center [139, 25] width 45 height 12
